Goal: Task Accomplishment & Management: Manage account settings

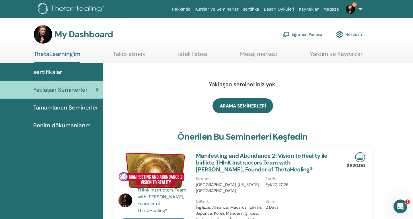
click at [299, 32] on link "Eğitmen Panosu" at bounding box center [303, 34] width 40 height 13
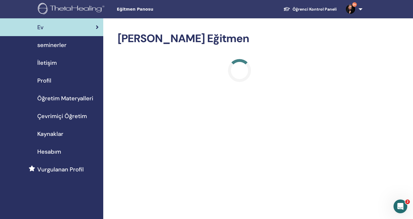
click at [69, 46] on div "seminerler" at bounding box center [52, 45] width 94 height 9
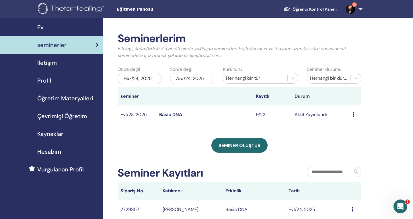
click at [176, 112] on link "Basic DNA" at bounding box center [170, 115] width 23 height 6
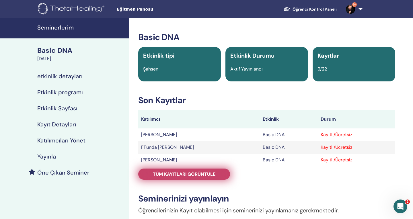
click at [194, 176] on span "Tüm kayıtları görüntüle" at bounding box center [184, 174] width 63 height 6
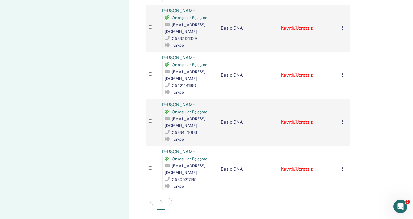
scroll to position [327, 0]
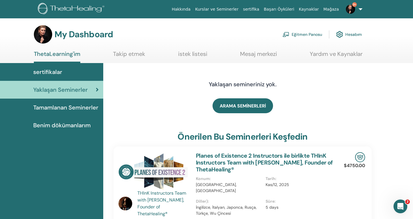
click at [300, 37] on link "Eğitmen Panosu" at bounding box center [303, 34] width 40 height 13
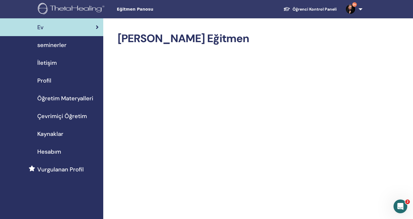
click at [64, 45] on span "seminerler" at bounding box center [51, 45] width 29 height 9
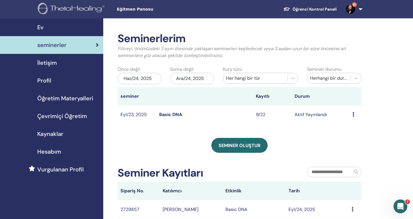
click at [354, 114] on icon at bounding box center [354, 114] width 2 height 5
click at [261, 117] on td "9/22" at bounding box center [272, 115] width 39 height 19
click at [194, 114] on td "Basic DNA" at bounding box center [204, 115] width 97 height 19
click at [258, 114] on td "9/22" at bounding box center [272, 115] width 39 height 19
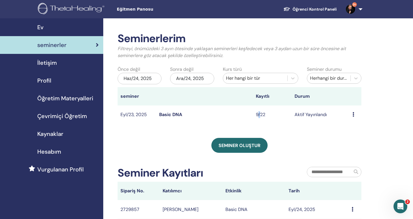
click at [258, 114] on td "9/22" at bounding box center [272, 115] width 39 height 19
click at [266, 115] on td "9/22" at bounding box center [272, 115] width 39 height 19
click at [161, 113] on link "Basic DNA" at bounding box center [170, 115] width 23 height 6
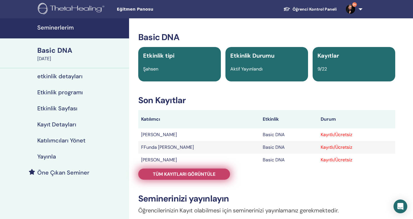
click at [196, 172] on span "Tüm kayıtları görüntüle" at bounding box center [184, 174] width 63 height 6
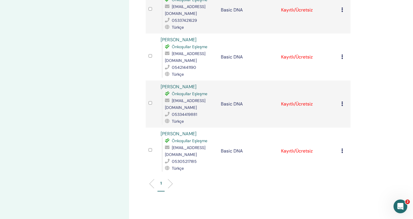
scroll to position [343, 0]
